Goal: Task Accomplishment & Management: Use online tool/utility

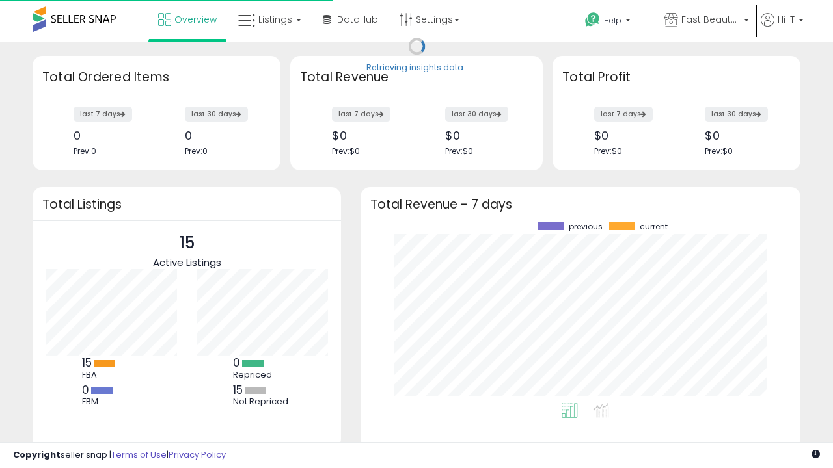
scroll to position [181, 414]
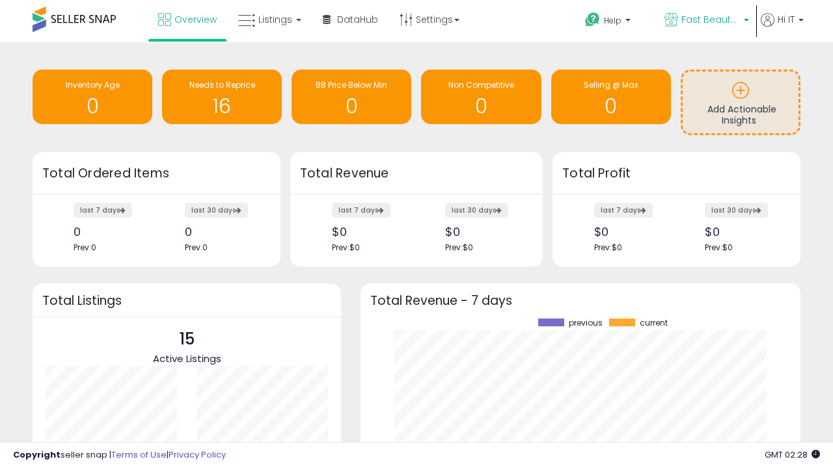
click at [705, 21] on span "Fast Beauty ([GEOGRAPHIC_DATA])" at bounding box center [710, 19] width 59 height 13
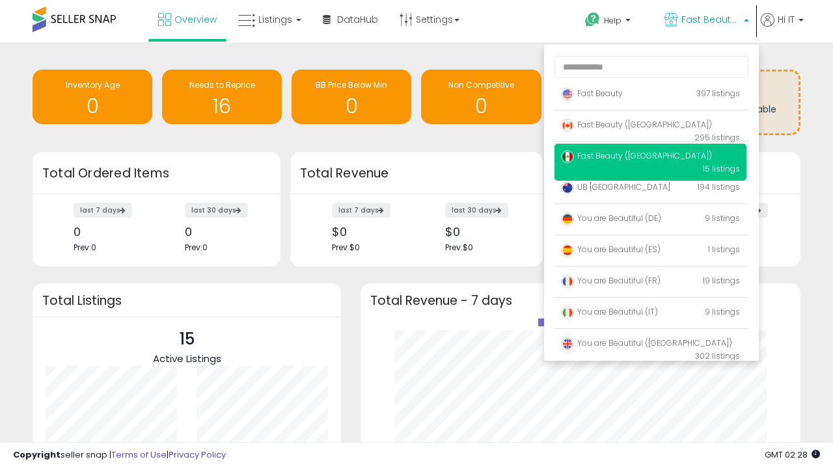
click at [650, 127] on span "Fast Beauty ([GEOGRAPHIC_DATA])" at bounding box center [636, 124] width 151 height 11
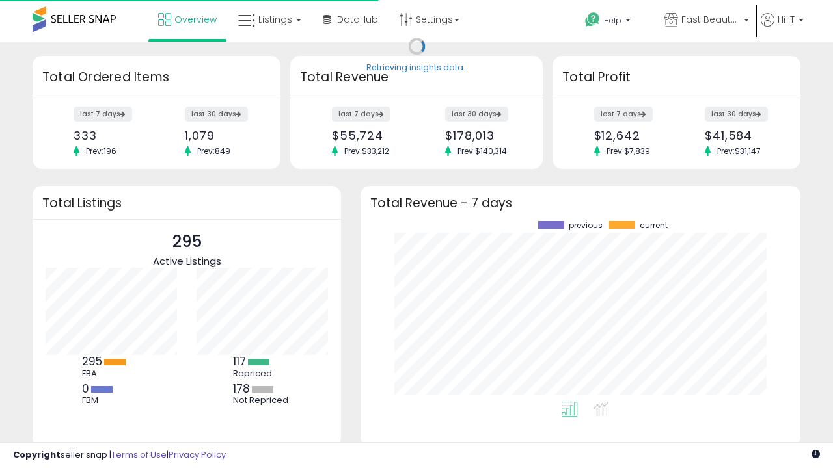
scroll to position [181, 414]
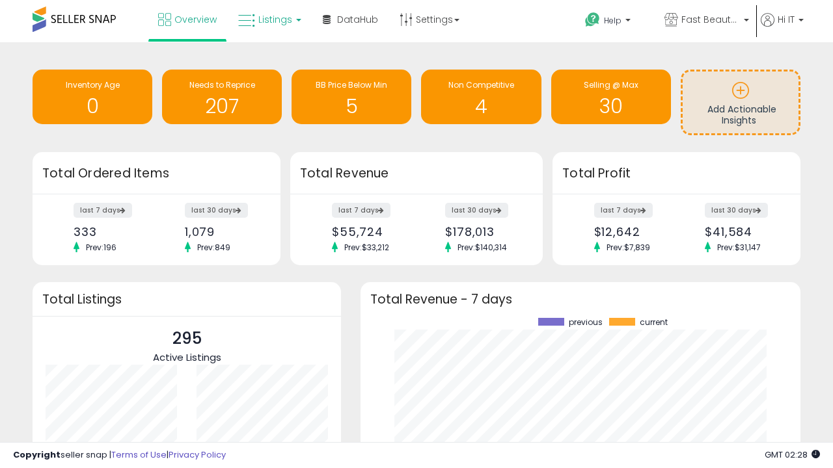
click at [268, 20] on span "Listings" at bounding box center [275, 19] width 34 height 13
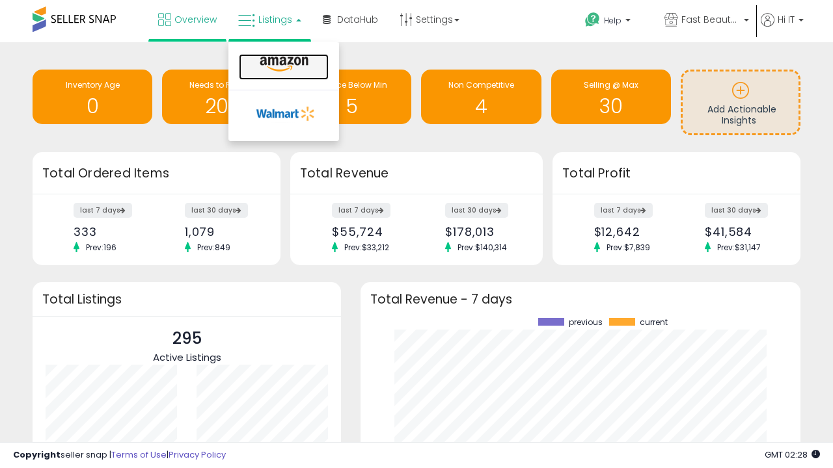
click at [282, 64] on icon at bounding box center [284, 64] width 57 height 17
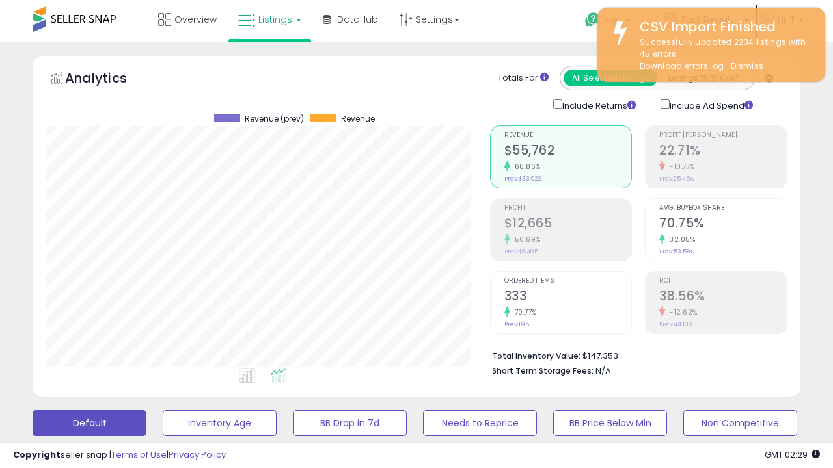
scroll to position [267, 444]
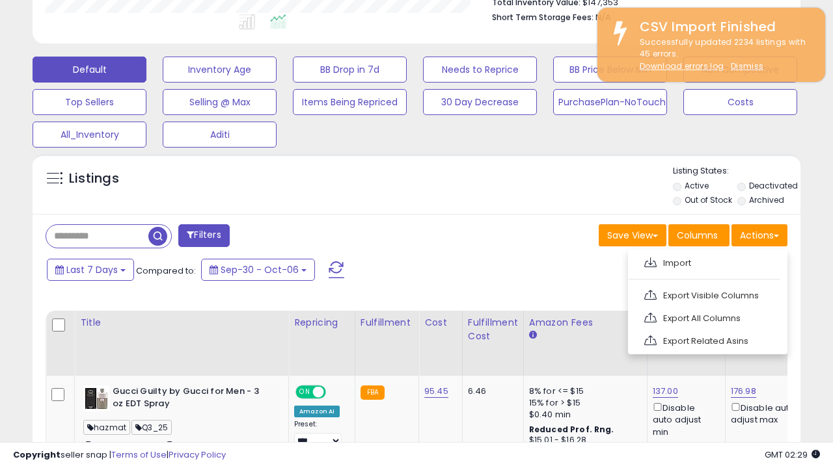
click at [650, 261] on span at bounding box center [650, 263] width 12 height 10
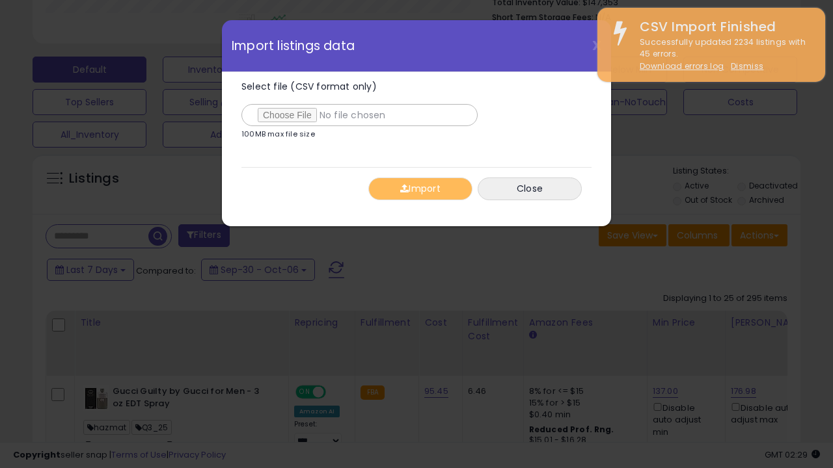
type input "**********"
click at [420, 189] on button "Import" at bounding box center [420, 189] width 104 height 23
